Goal: Navigation & Orientation: Find specific page/section

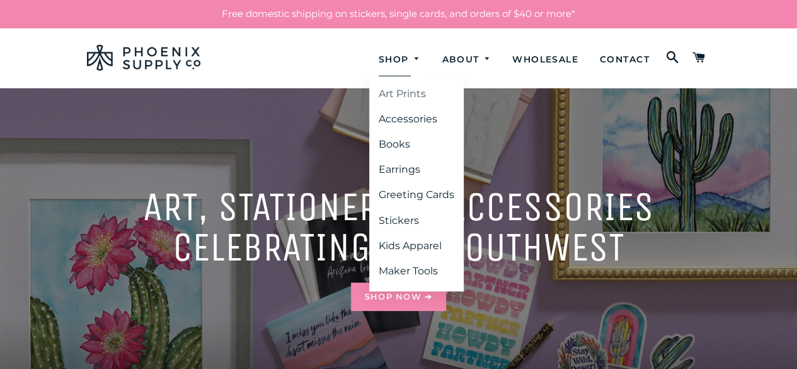
click at [402, 92] on link "Art Prints" at bounding box center [416, 94] width 95 height 23
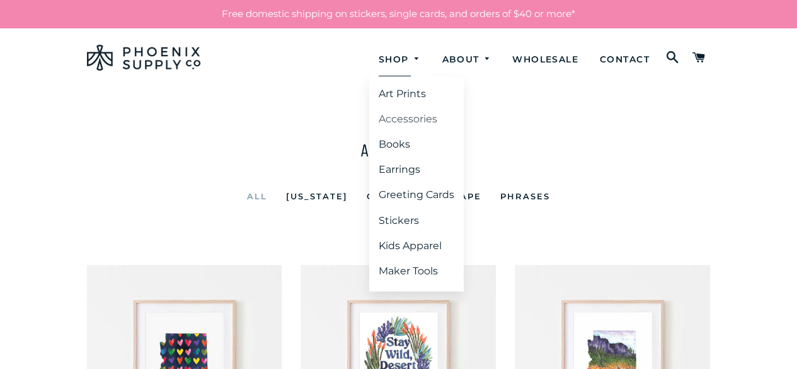
click at [409, 118] on link "Accessories" at bounding box center [416, 119] width 95 height 23
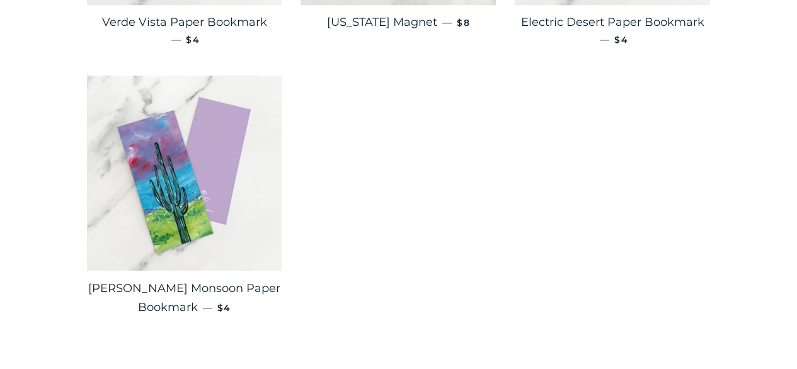
scroll to position [1008, 0]
